Goal: Information Seeking & Learning: Understand process/instructions

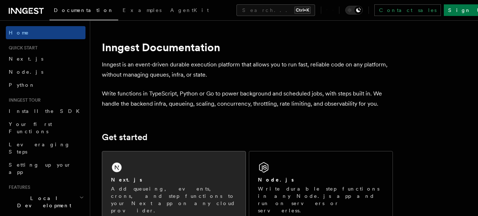
drag, startPoint x: 0, startPoint y: 0, endPoint x: 169, endPoint y: 187, distance: 252.2
click at [169, 187] on p "Add queueing, events, crons, and step functions to your Next app on any cloud p…" at bounding box center [174, 200] width 126 height 29
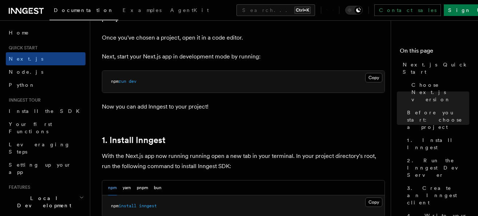
scroll to position [311, 0]
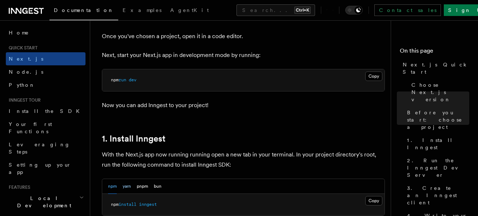
click at [127, 179] on button "yarn" at bounding box center [127, 186] width 8 height 15
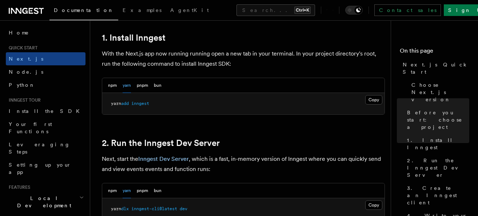
scroll to position [413, 0]
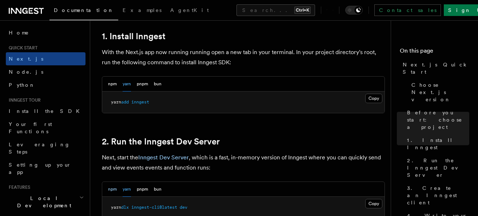
click at [112, 182] on button "npm" at bounding box center [112, 189] width 9 height 15
click at [126, 182] on button "yarn" at bounding box center [127, 189] width 8 height 15
click at [110, 182] on button "npm" at bounding box center [112, 189] width 9 height 15
click at [127, 182] on button "yarn" at bounding box center [127, 189] width 8 height 15
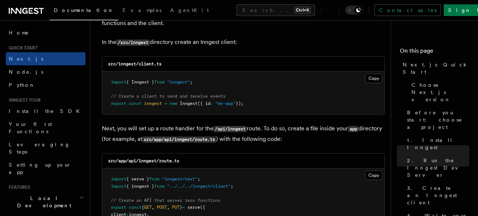
scroll to position [931, 0]
